Goal: Entertainment & Leisure: Consume media (video, audio)

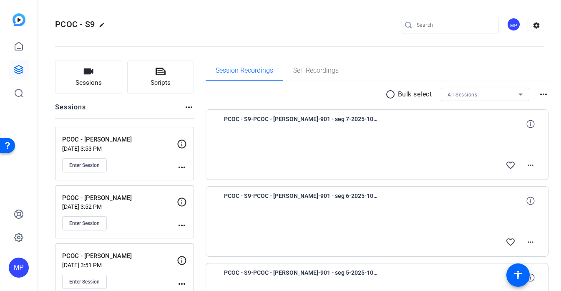
scroll to position [290, 0]
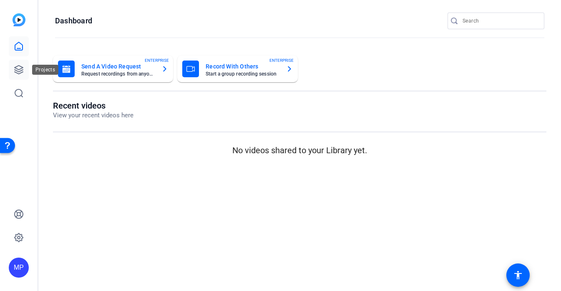
click at [11, 73] on link at bounding box center [19, 70] width 20 height 20
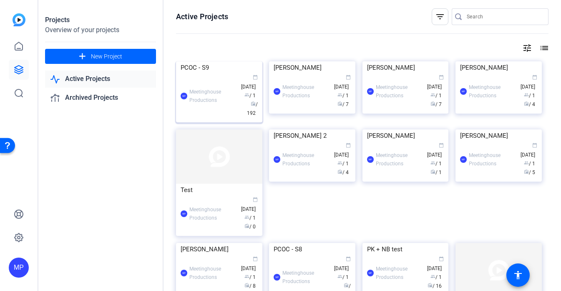
click at [223, 61] on img at bounding box center [219, 61] width 86 height 0
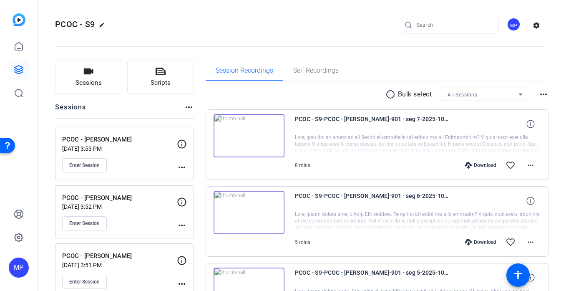
click at [252, 137] on img at bounding box center [249, 135] width 71 height 43
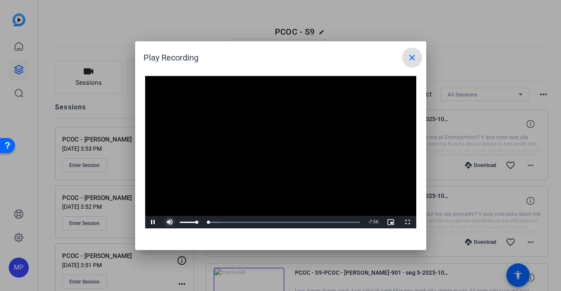
click at [169, 222] on span "Video Player" at bounding box center [170, 222] width 17 height 0
click at [413, 58] on mat-icon "close" at bounding box center [412, 58] width 10 height 10
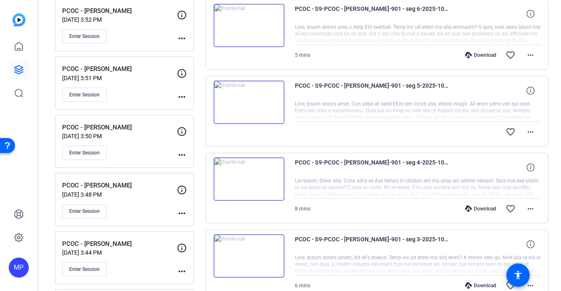
scroll to position [207, 0]
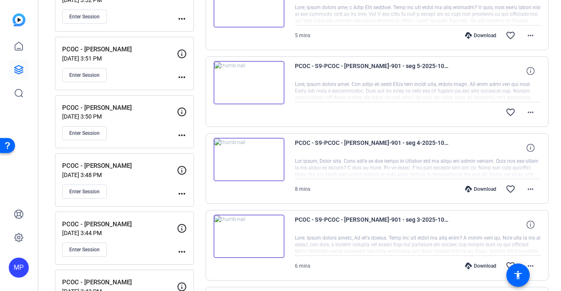
click at [267, 175] on img at bounding box center [249, 159] width 71 height 43
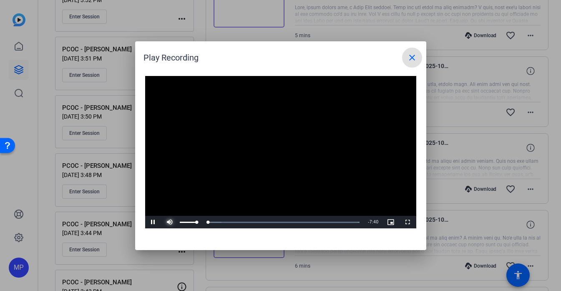
click at [172, 222] on span "Video Player" at bounding box center [170, 222] width 17 height 0
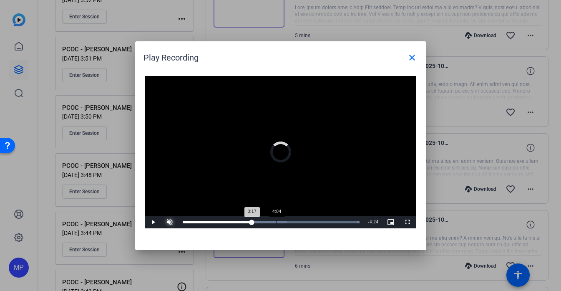
drag, startPoint x: 213, startPoint y: 225, endPoint x: 291, endPoint y: 225, distance: 77.6
click at [291, 225] on div "Loaded : 100.00% 4:04 3:17" at bounding box center [272, 222] width 186 height 13
drag, startPoint x: 325, startPoint y: 222, endPoint x: 260, endPoint y: 218, distance: 64.8
click at [260, 218] on div "Loaded : 100.00% 3:22 6:10" at bounding box center [272, 222] width 186 height 13
click at [247, 224] on div "Loaded : 100.00% 3:21 3:22" at bounding box center [272, 222] width 186 height 13
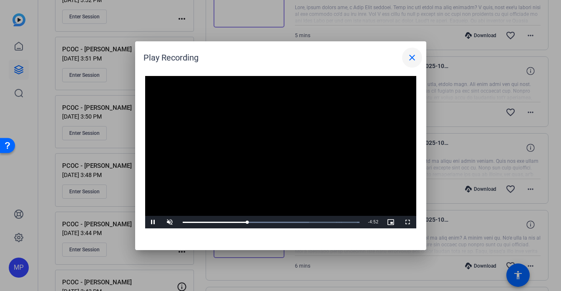
click at [416, 56] on mat-icon "close" at bounding box center [412, 58] width 10 height 10
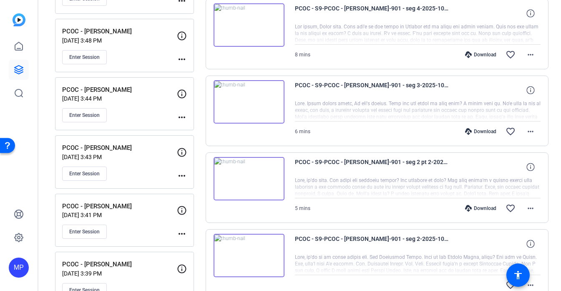
scroll to position [356, 0]
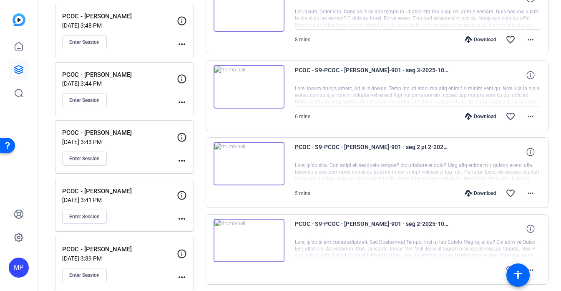
click at [270, 176] on img at bounding box center [249, 163] width 71 height 43
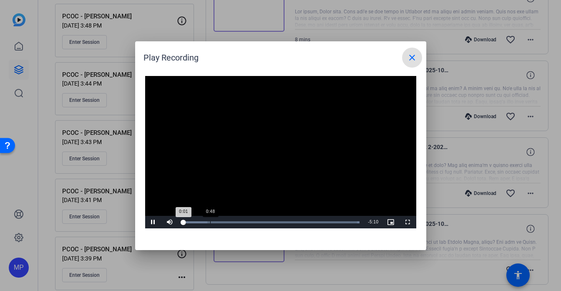
click at [210, 221] on div "Loaded : 100.00% 0:48 0:01" at bounding box center [272, 222] width 186 height 13
click at [254, 219] on div "Loaded : 100.00% 2:04 0:48" at bounding box center [272, 222] width 186 height 13
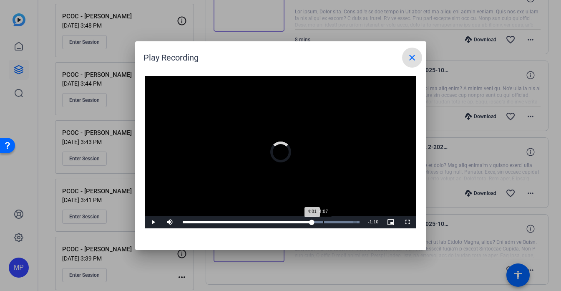
drag, startPoint x: 284, startPoint y: 221, endPoint x: 324, endPoint y: 220, distance: 39.6
click at [324, 220] on div "Loaded : 100.00% 4:07 4:01" at bounding box center [272, 222] width 186 height 13
click at [406, 66] on span at bounding box center [412, 58] width 20 height 20
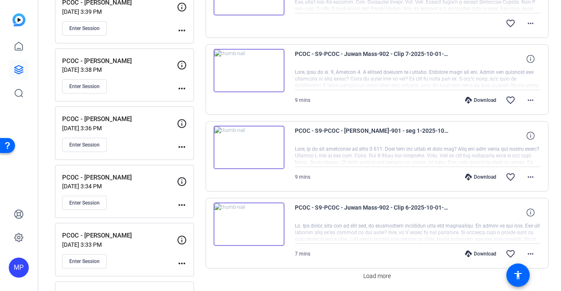
scroll to position [628, 0]
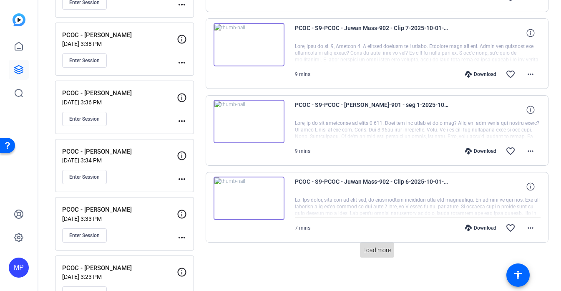
click at [391, 256] on span at bounding box center [377, 250] width 34 height 20
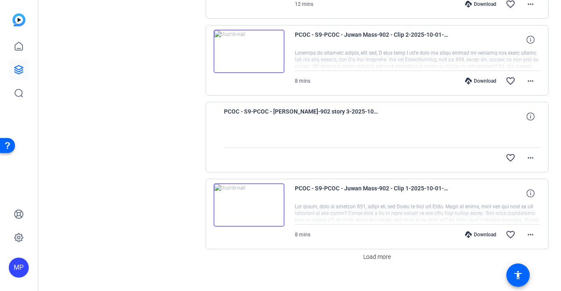
scroll to position [1400, 0]
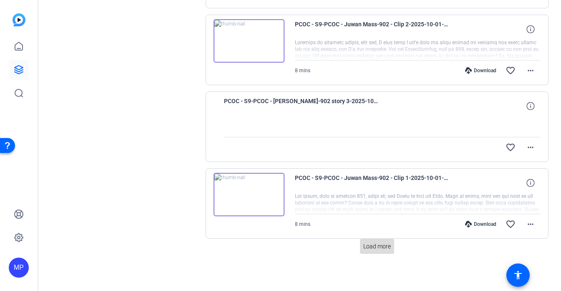
click at [380, 251] on span at bounding box center [377, 246] width 34 height 20
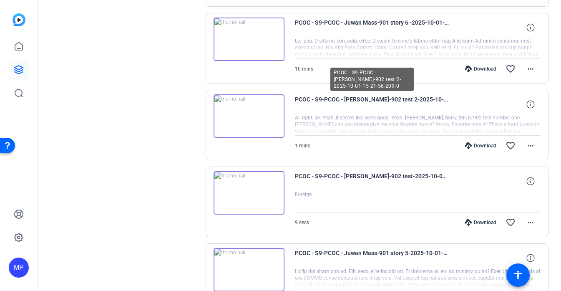
scroll to position [1756, 0]
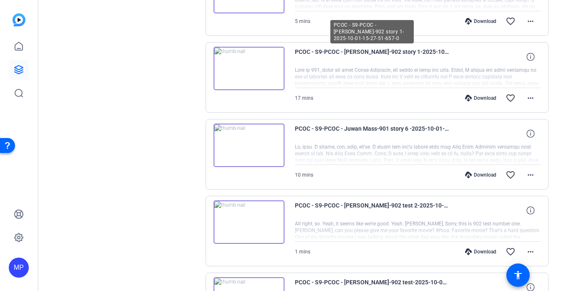
click at [371, 52] on span "PCOC - S9-PCOC - Susan Slaughter-902 story 1-2025-10-01-15-27-51-657-0" at bounding box center [372, 57] width 154 height 20
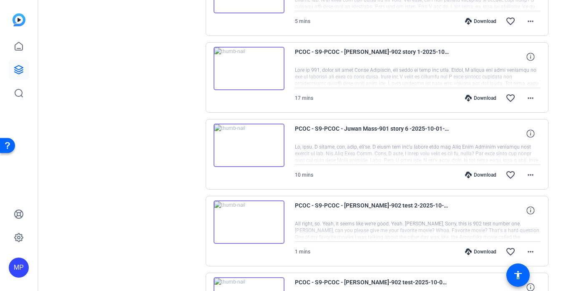
click at [260, 67] on img at bounding box center [249, 68] width 71 height 43
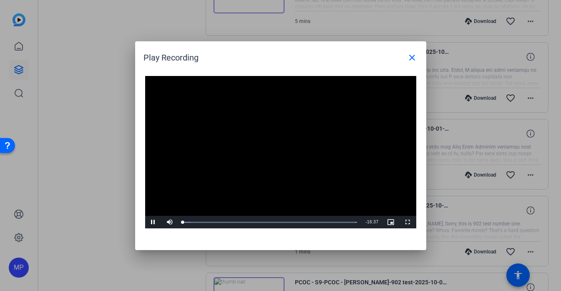
click at [277, 146] on video "Video Player" at bounding box center [280, 152] width 271 height 153
click at [408, 57] on mat-icon "close" at bounding box center [412, 58] width 10 height 10
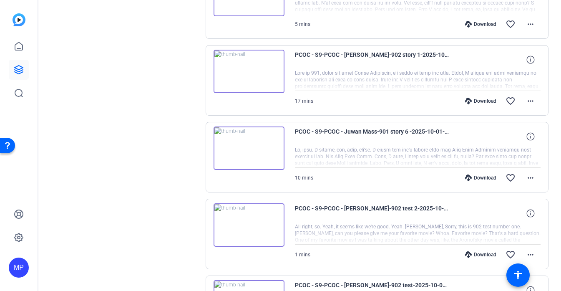
scroll to position [1756, 0]
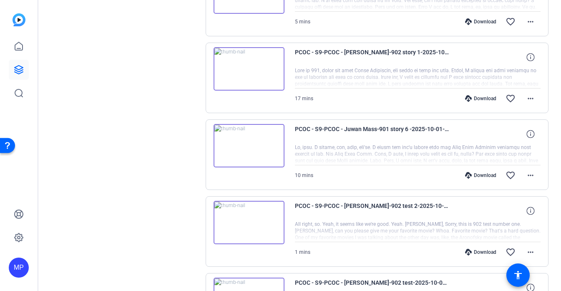
click at [263, 85] on img at bounding box center [249, 68] width 71 height 43
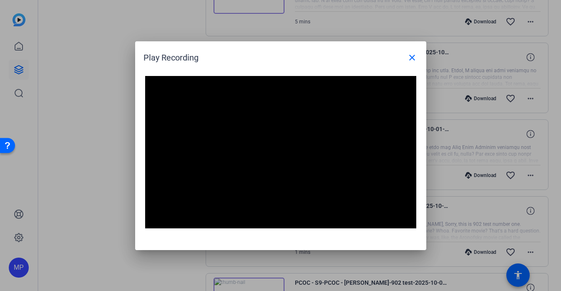
click at [275, 132] on video "Video Player" at bounding box center [280, 152] width 271 height 153
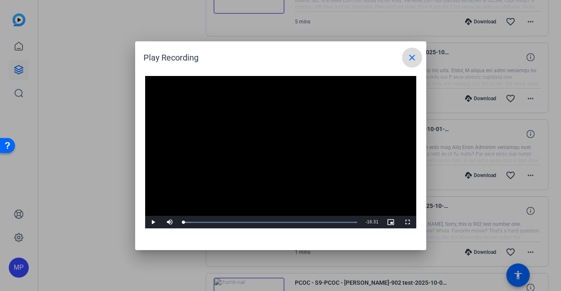
click at [412, 60] on mat-icon "close" at bounding box center [412, 58] width 10 height 10
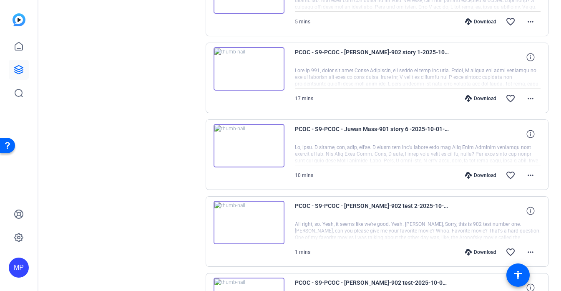
scroll to position [1732, 0]
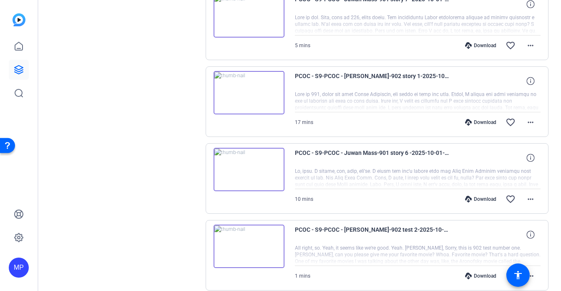
click at [258, 100] on img at bounding box center [249, 92] width 71 height 43
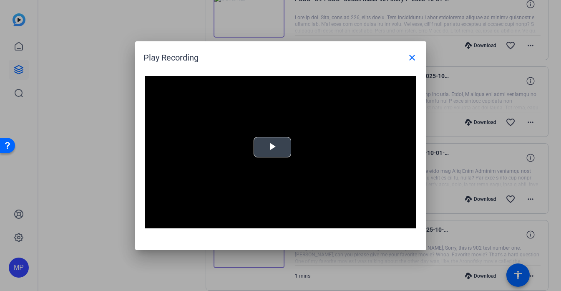
click at [272, 147] on span "Video Player" at bounding box center [272, 147] width 0 height 0
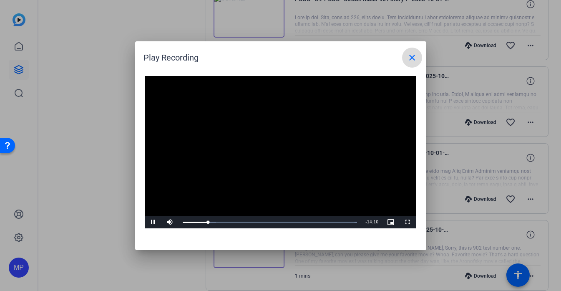
click at [415, 61] on mat-icon "close" at bounding box center [412, 58] width 10 height 10
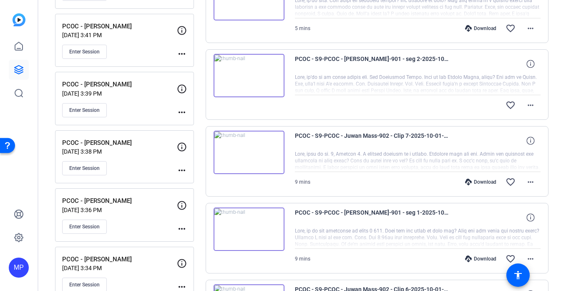
scroll to position [91, 0]
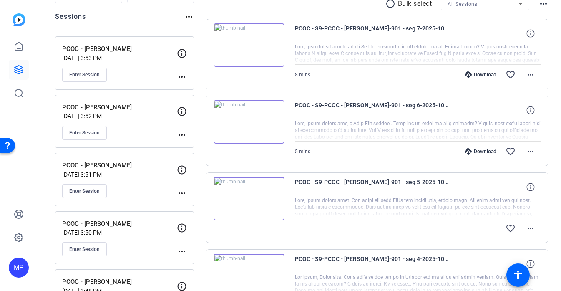
click at [262, 119] on img at bounding box center [249, 121] width 71 height 43
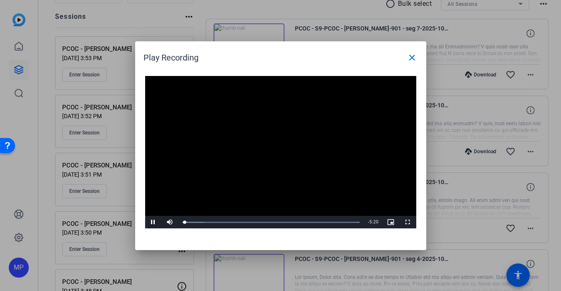
click at [474, 139] on div at bounding box center [280, 145] width 561 height 291
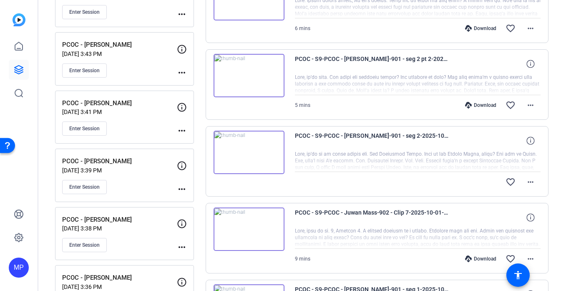
scroll to position [443, 0]
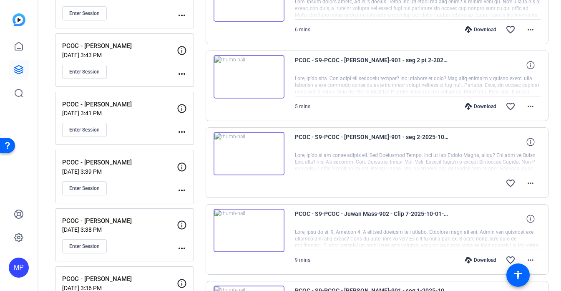
click at [254, 144] on img at bounding box center [249, 153] width 71 height 43
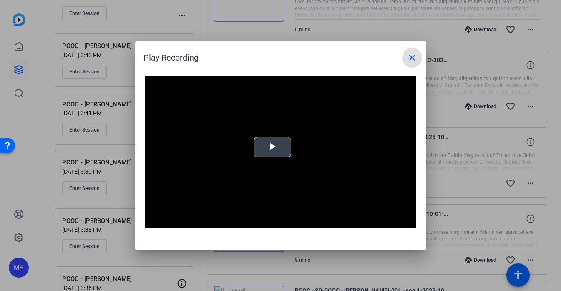
click at [272, 147] on span "Video Player" at bounding box center [272, 147] width 0 height 0
click at [198, 110] on video "Video Player" at bounding box center [280, 152] width 271 height 153
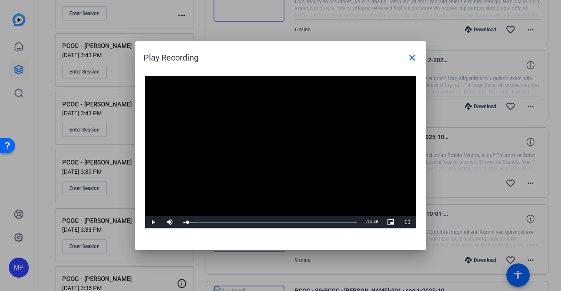
click at [214, 136] on video "Video Player" at bounding box center [280, 152] width 271 height 153
click at [263, 161] on video "Video Player" at bounding box center [280, 152] width 271 height 153
